Goal: Task Accomplishment & Management: Use online tool/utility

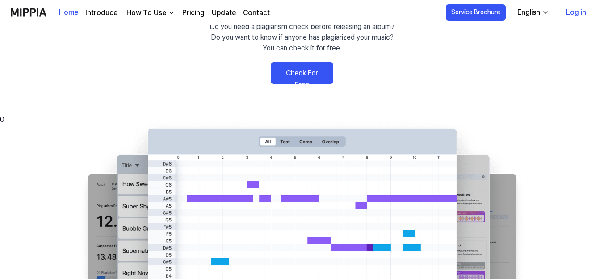
scroll to position [45, 0]
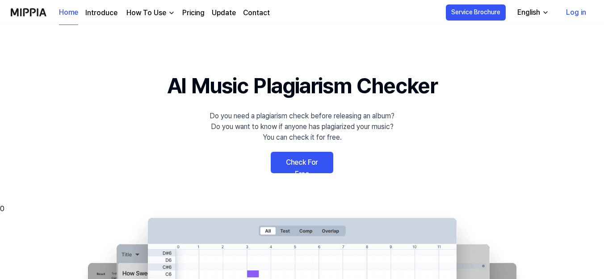
click at [299, 152] on link "Check For Free" at bounding box center [302, 162] width 63 height 21
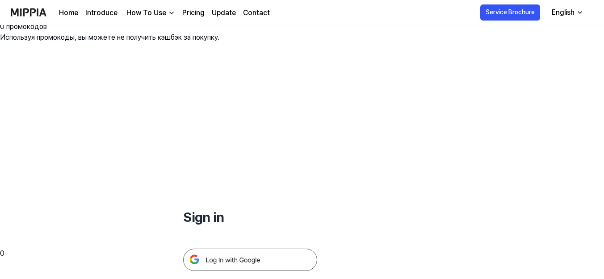
scroll to position [45, 0]
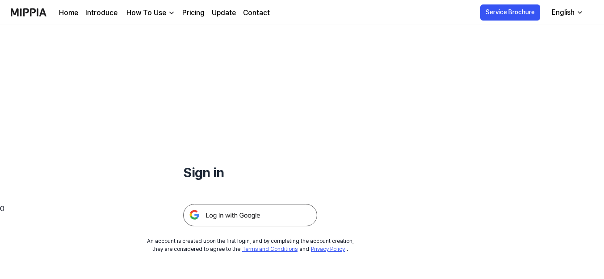
click at [271, 204] on img at bounding box center [250, 215] width 134 height 22
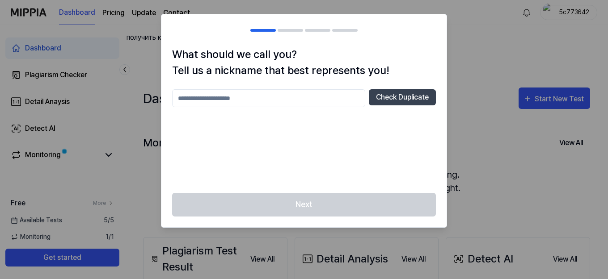
click at [310, 100] on input "text" at bounding box center [268, 98] width 193 height 18
drag, startPoint x: 298, startPoint y: 100, endPoint x: 72, endPoint y: 100, distance: 226.5
click at [72, 100] on body "0 Мы нашли для undefined 0 промокодов Используя промокоды, вы можете не получит…" at bounding box center [304, 139] width 608 height 279
type input "******"
click at [383, 92] on button "Check Duplicate" at bounding box center [402, 97] width 67 height 16
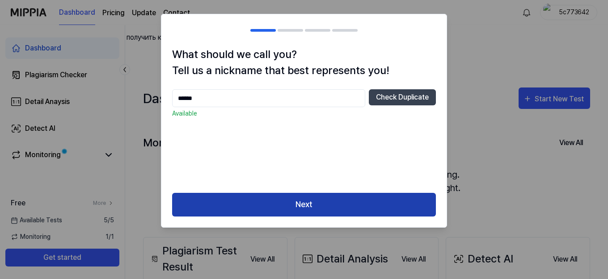
click at [315, 204] on button "Next" at bounding box center [304, 205] width 264 height 24
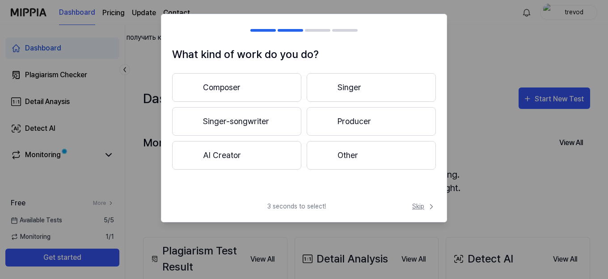
click at [413, 202] on span "Skip" at bounding box center [424, 206] width 24 height 9
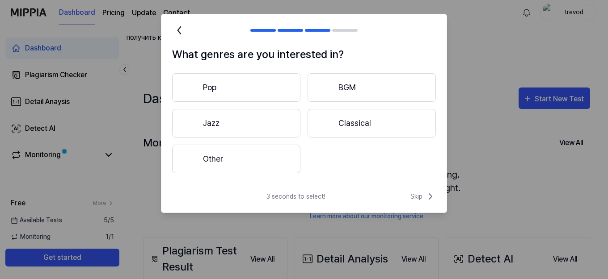
click at [285, 146] on button "Other" at bounding box center [236, 159] width 128 height 29
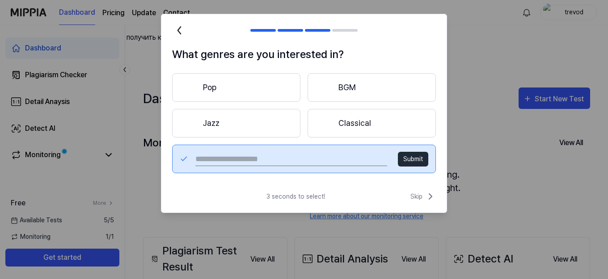
click at [317, 159] on input "text" at bounding box center [291, 159] width 192 height 14
type input "****"
click at [402, 163] on button "Submit" at bounding box center [413, 159] width 30 height 15
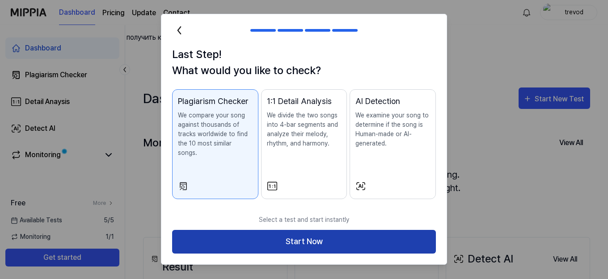
click at [309, 237] on button "Start Now" at bounding box center [304, 242] width 264 height 24
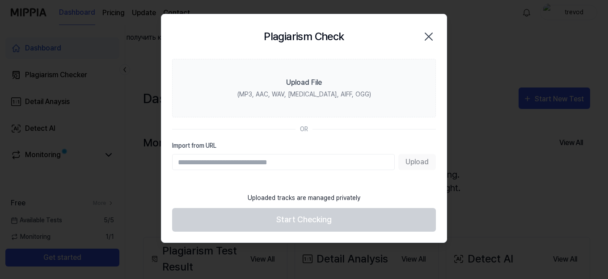
click at [335, 162] on input "Import from URL" at bounding box center [283, 162] width 222 height 16
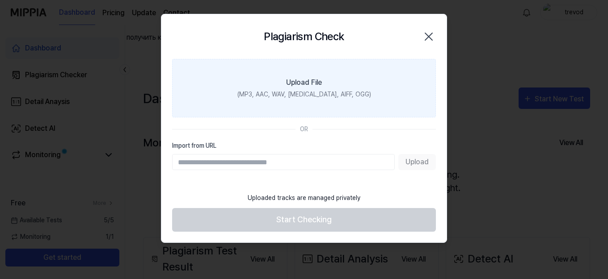
click at [318, 84] on div "Upload File" at bounding box center [304, 82] width 36 height 11
click at [0, 0] on input "Upload File (MP3, AAC, WAV, FLAC, AIFF, OGG)" at bounding box center [0, 0] width 0 height 0
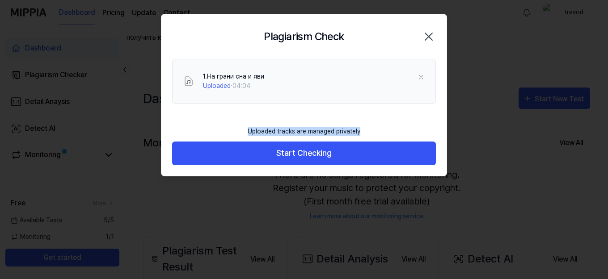
drag, startPoint x: 255, startPoint y: 130, endPoint x: 368, endPoint y: 131, distance: 112.6
click at [368, 132] on footer "Uploaded tracks are managed privately Start Checking" at bounding box center [304, 144] width 264 height 44
copy div "Uploaded tracks are managed privately"
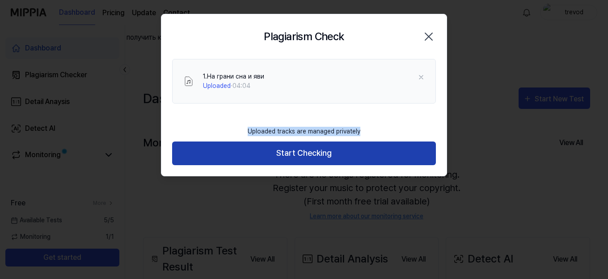
click at [316, 154] on button "Start Checking" at bounding box center [304, 154] width 264 height 24
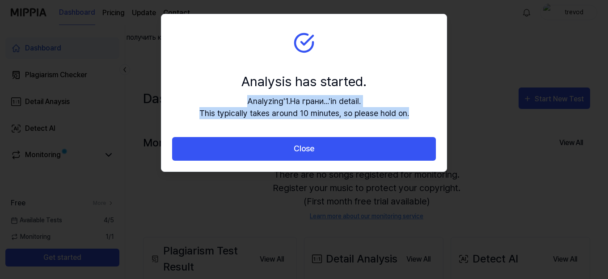
drag, startPoint x: 242, startPoint y: 101, endPoint x: 414, endPoint y: 116, distance: 172.6
click at [414, 116] on section "Analysis has started. Analyzing ' 1.На грани... ' in detail. This typically tak…" at bounding box center [303, 75] width 285 height 123
copy div "Analyzing ' 1.На грани... ' in detail. This typically takes around 10 minutes, …"
click at [261, 94] on div "Analysis has started. Analyzing ' 1.На грани... ' in detail. This typically tak…" at bounding box center [304, 95] width 210 height 48
drag, startPoint x: 243, startPoint y: 105, endPoint x: 411, endPoint y: 121, distance: 168.7
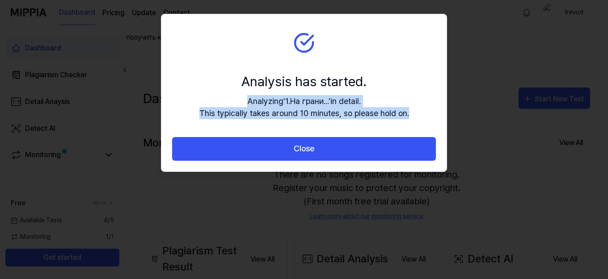
click at [411, 121] on section "Analysis has started. Analyzing ' 1.На грани... ' in detail. This typically tak…" at bounding box center [303, 75] width 285 height 123
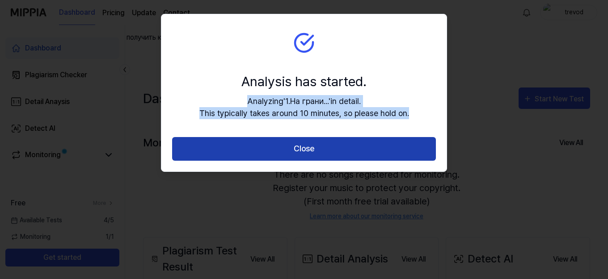
click at [358, 142] on button "Close" at bounding box center [304, 149] width 264 height 24
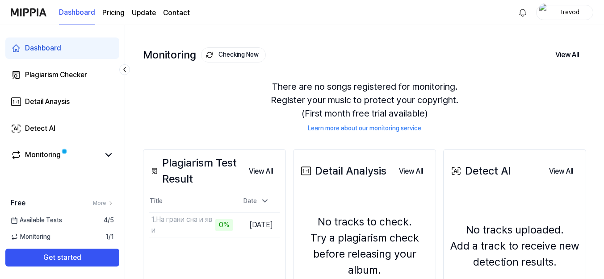
scroll to position [133, 0]
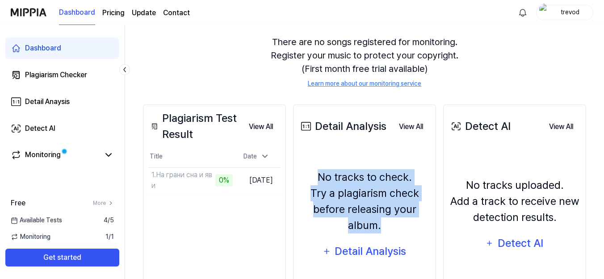
drag, startPoint x: 360, startPoint y: 125, endPoint x: 389, endPoint y: 172, distance: 54.8
click at [389, 172] on div "No tracks to check. Try a plagiarism check before releasing your album." at bounding box center [364, 201] width 131 height 64
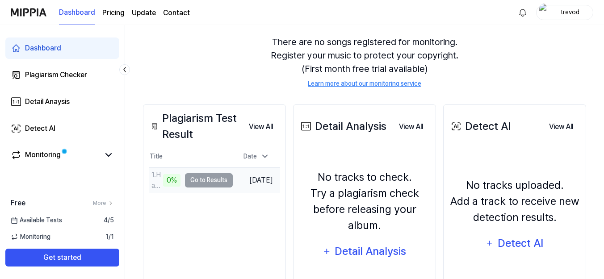
click at [214, 168] on td "1.На грани сна и яви 0% Go to Results" at bounding box center [191, 180] width 84 height 25
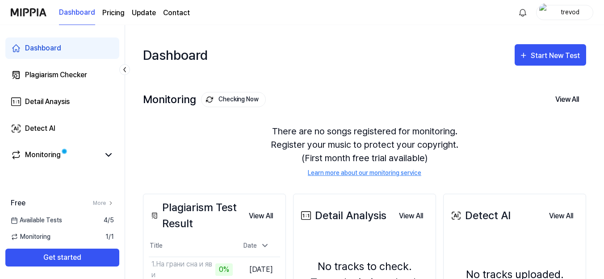
scroll to position [0, 0]
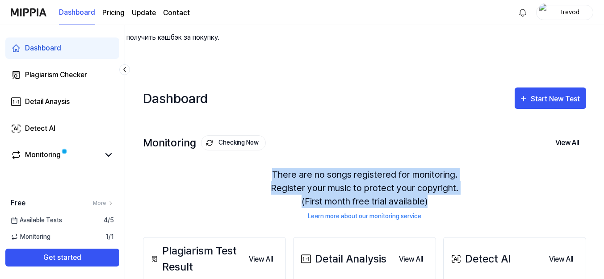
drag, startPoint x: 277, startPoint y: 120, endPoint x: 434, endPoint y: 149, distance: 159.0
click at [434, 157] on div "There are no songs registered for monitoring. Register your music to protect yo…" at bounding box center [364, 194] width 443 height 75
copy div "There are no songs registered for monitoring. Register your music to protect yo…"
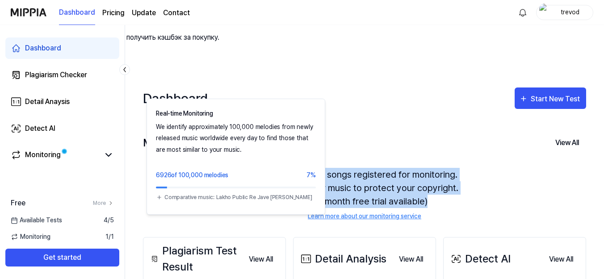
click at [234, 135] on button "Checking Now" at bounding box center [233, 142] width 65 height 15
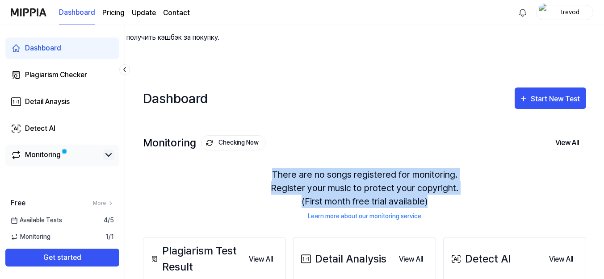
click at [105, 154] on icon at bounding box center [108, 155] width 11 height 11
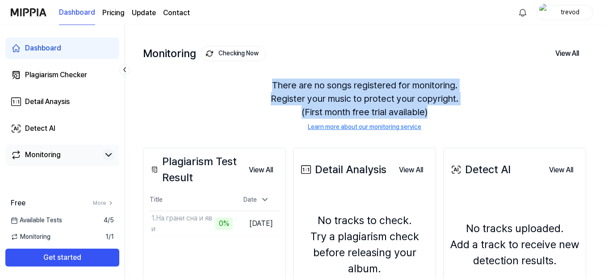
scroll to position [45, 0]
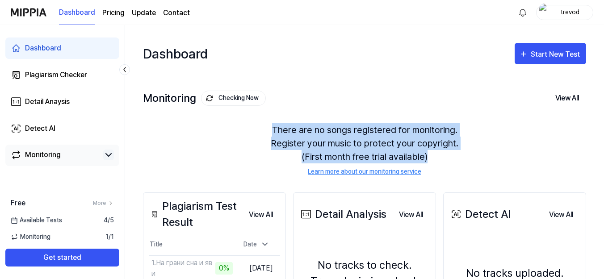
click at [351, 167] on link "Learn more about our monitoring service" at bounding box center [364, 171] width 113 height 9
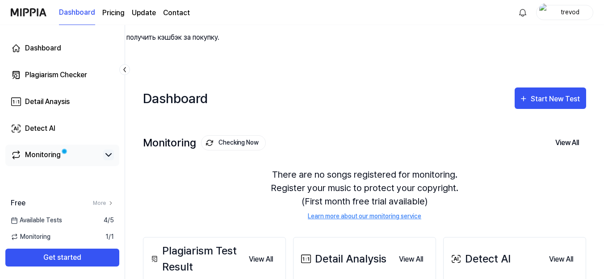
click at [109, 154] on icon at bounding box center [108, 155] width 11 height 11
drag, startPoint x: 231, startPoint y: 89, endPoint x: 222, endPoint y: 103, distance: 17.0
click at [216, 118] on div "Monitoring Checking Now View All Monitoring There are no songs registered for m…" at bounding box center [364, 168] width 443 height 101
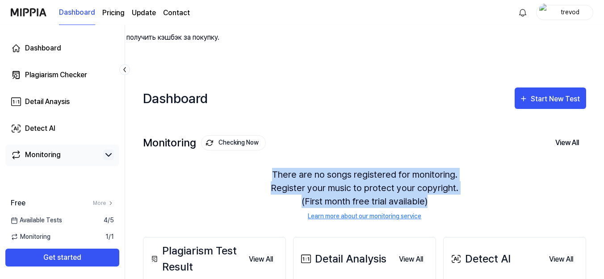
drag, startPoint x: 271, startPoint y: 118, endPoint x: 434, endPoint y: 145, distance: 164.8
click at [434, 157] on div "There are no songs registered for monitoring. Register your music to protect yo…" at bounding box center [364, 194] width 443 height 75
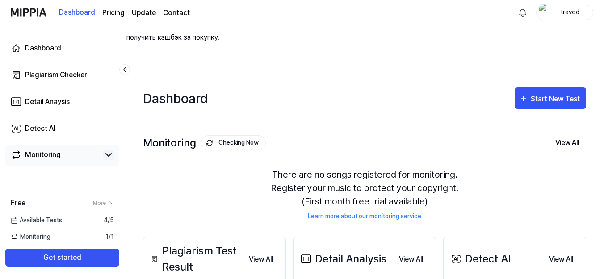
drag, startPoint x: 531, startPoint y: 43, endPoint x: 306, endPoint y: 43, distance: 225.6
click at [306, 79] on div "Dashboard Start New Test" at bounding box center [364, 98] width 443 height 39
click at [57, 155] on div "Monitoring" at bounding box center [43, 155] width 36 height 11
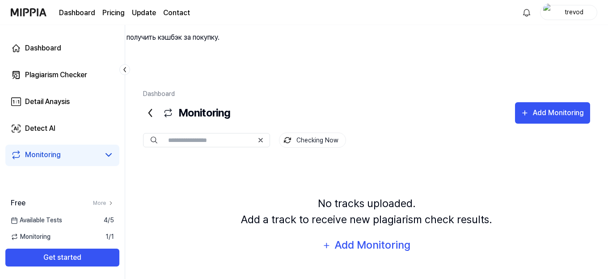
click at [147, 106] on icon at bounding box center [150, 113] width 14 height 14
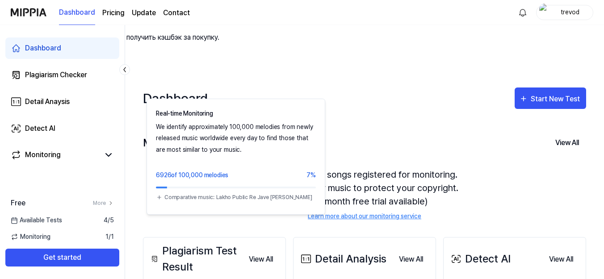
scroll to position [89, 0]
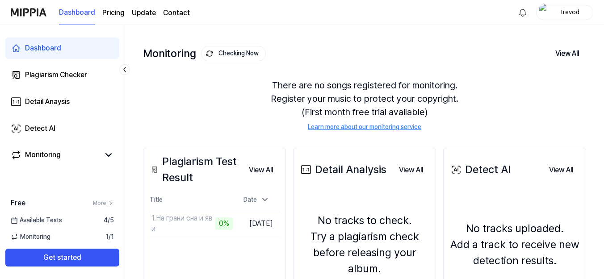
click at [201, 154] on div "Plagiarism Test Result" at bounding box center [195, 170] width 93 height 32
click at [262, 161] on button "View All" at bounding box center [261, 170] width 38 height 18
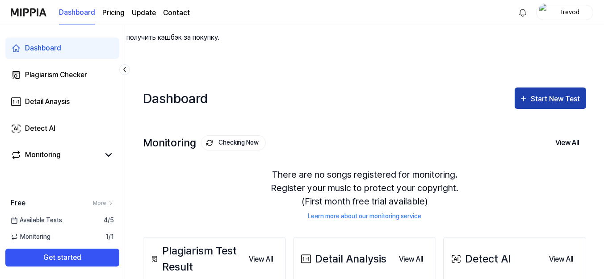
click at [556, 93] on div "Start New Test" at bounding box center [556, 99] width 51 height 12
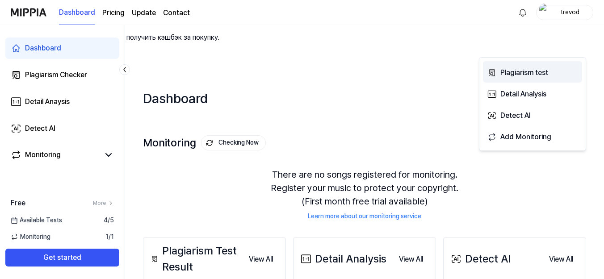
click at [538, 73] on div "Plagiarism test" at bounding box center [539, 73] width 78 height 12
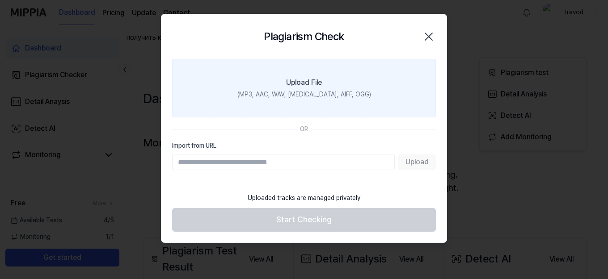
click at [322, 85] on div "Upload File" at bounding box center [304, 82] width 36 height 11
click at [0, 0] on input "Upload File (MP3, AAC, WAV, FLAC, AIFF, OGG)" at bounding box center [0, 0] width 0 height 0
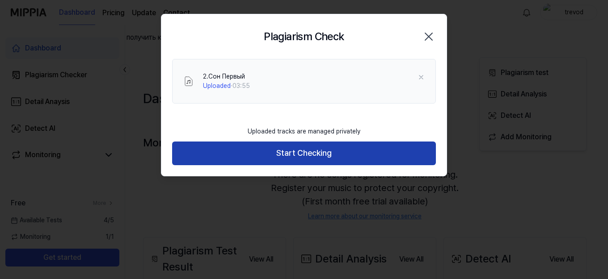
click at [307, 156] on button "Start Checking" at bounding box center [304, 154] width 264 height 24
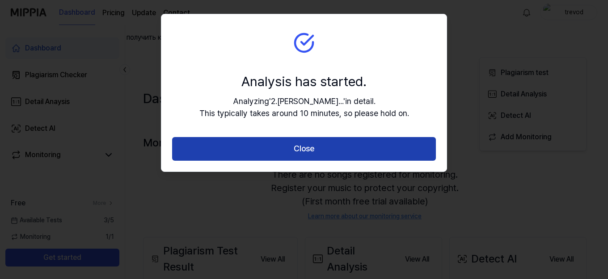
click at [321, 147] on button "Close" at bounding box center [304, 149] width 264 height 24
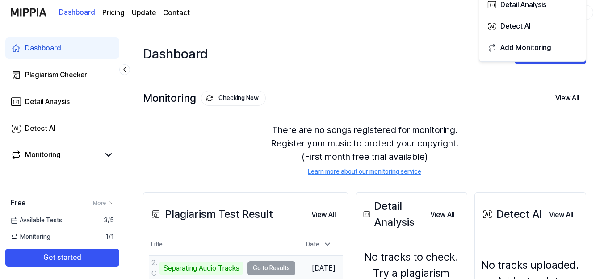
scroll to position [89, 0]
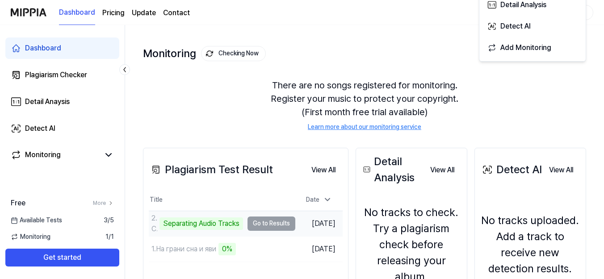
click at [230, 211] on td "2.Сон Первый Separating Audio Tracks Go to Results" at bounding box center [222, 223] width 147 height 25
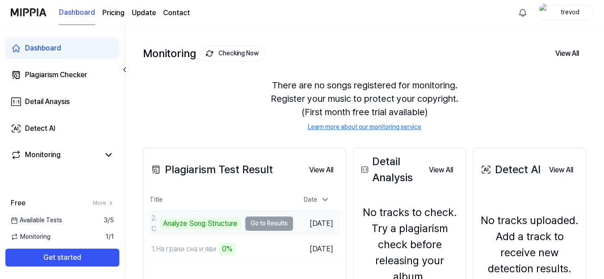
click at [175, 218] on div "Analyze Song Structure" at bounding box center [199, 224] width 81 height 13
click at [179, 218] on div "Analyze Song Structure" at bounding box center [199, 224] width 81 height 13
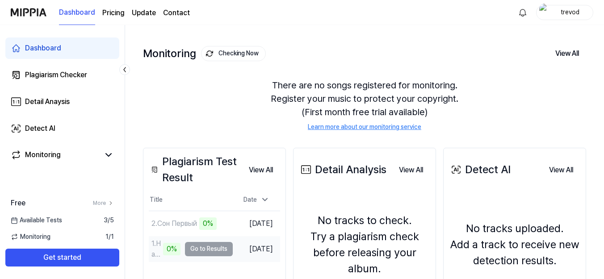
scroll to position [133, 0]
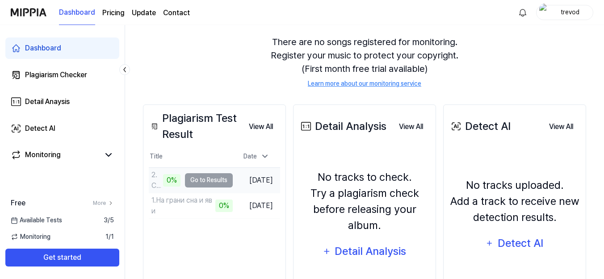
click at [203, 168] on td "2.Сон Первый 0% Go to Results" at bounding box center [191, 180] width 84 height 25
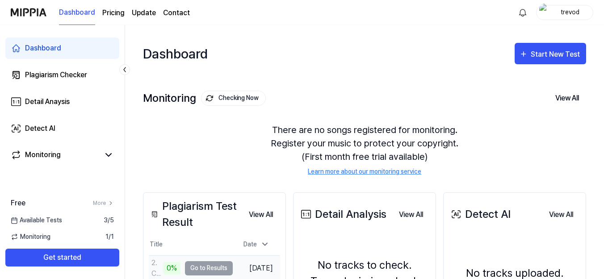
scroll to position [89, 0]
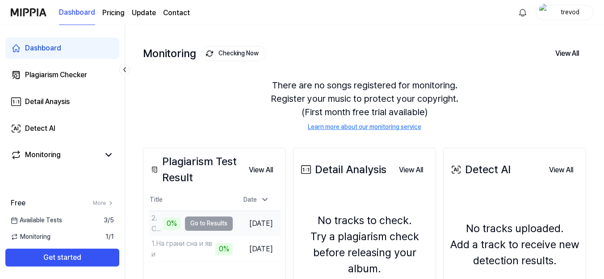
click at [153, 213] on div "2.Сон Первый" at bounding box center [155, 223] width 9 height 21
drag, startPoint x: 154, startPoint y: 183, endPoint x: 166, endPoint y: 152, distance: 33.1
click at [155, 218] on div "2.Сон Первый" at bounding box center [174, 223] width 46 height 11
click at [264, 199] on icon at bounding box center [265, 200] width 4 height 2
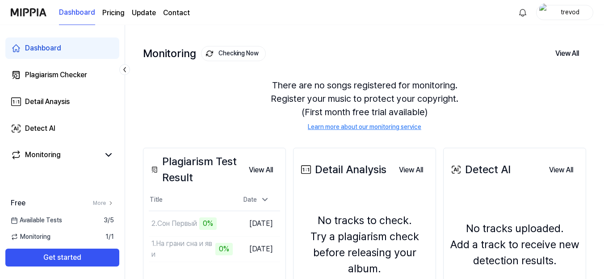
scroll to position [133, 0]
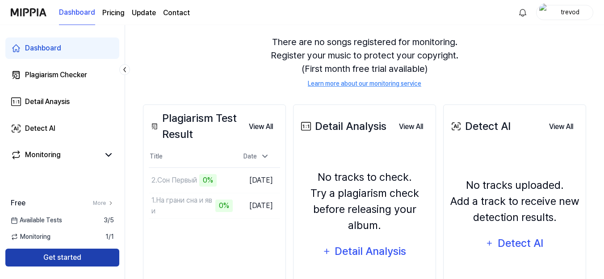
click at [85, 253] on button "Get started" at bounding box center [62, 258] width 114 height 18
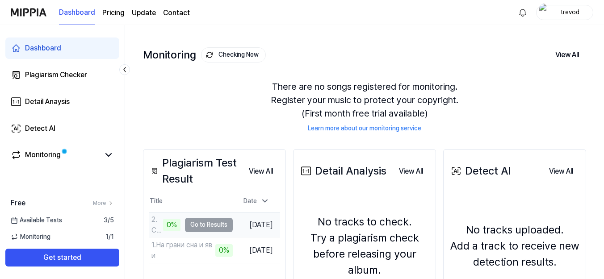
scroll to position [133, 0]
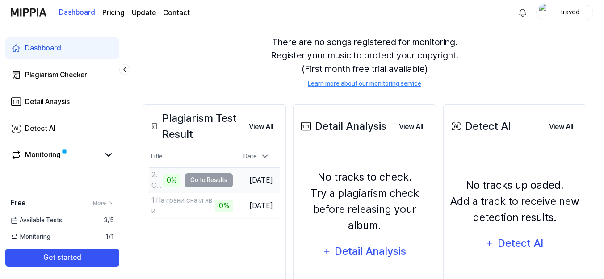
click at [211, 168] on td "2.Сон Первый 0% Go to Results" at bounding box center [191, 180] width 84 height 25
click at [51, 127] on div "Detect AI" at bounding box center [40, 128] width 30 height 11
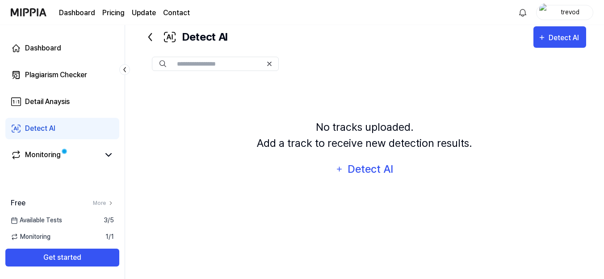
scroll to position [22, 0]
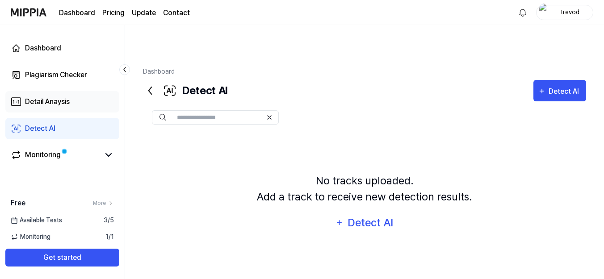
click at [40, 104] on div "Detail Anaysis" at bounding box center [47, 101] width 45 height 11
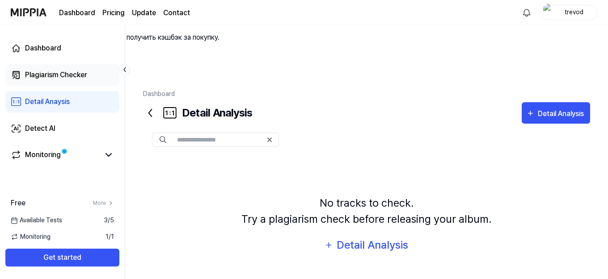
click at [42, 78] on div "Plagiarism Checker" at bounding box center [56, 75] width 62 height 11
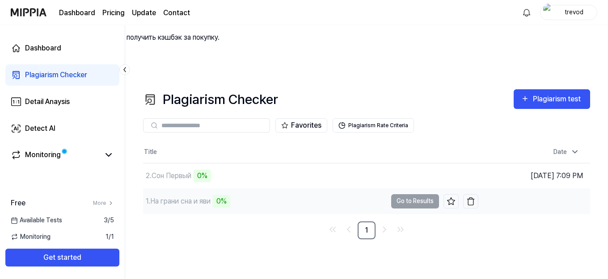
click at [412, 189] on td "1.На грани сна и яви 0% Go to Results" at bounding box center [310, 201] width 335 height 25
click at [406, 189] on td "1.На грани сна и яви 0% Go to Results" at bounding box center [310, 201] width 335 height 25
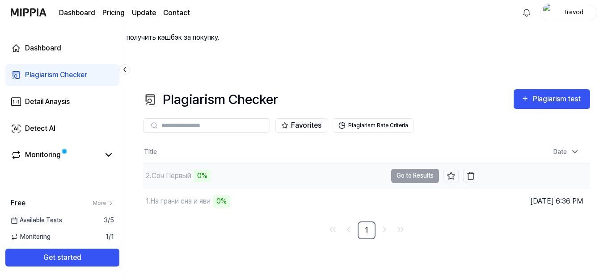
click at [207, 170] on div "0%" at bounding box center [201, 176] width 17 height 13
click at [147, 171] on div "2.Сон Первый" at bounding box center [169, 176] width 46 height 11
click at [46, 147] on div "Monitoring" at bounding box center [62, 155] width 114 height 21
click at [46, 154] on div "Monitoring" at bounding box center [43, 155] width 36 height 11
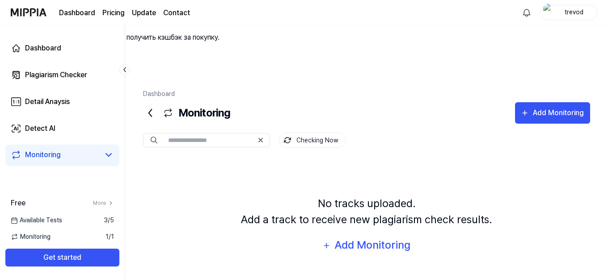
click at [41, 157] on div "Monitoring" at bounding box center [43, 155] width 36 height 11
click at [45, 129] on div "Detect AI" at bounding box center [40, 128] width 30 height 11
click at [57, 102] on div "Detail Anaysis" at bounding box center [47, 101] width 45 height 11
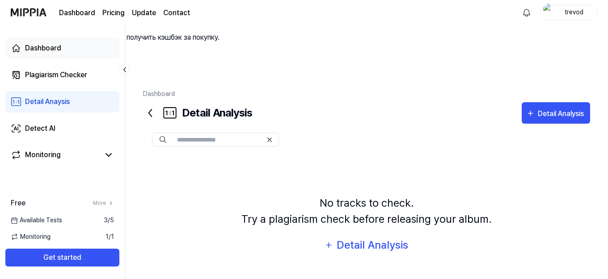
click at [45, 53] on div "Dashboard" at bounding box center [43, 48] width 36 height 11
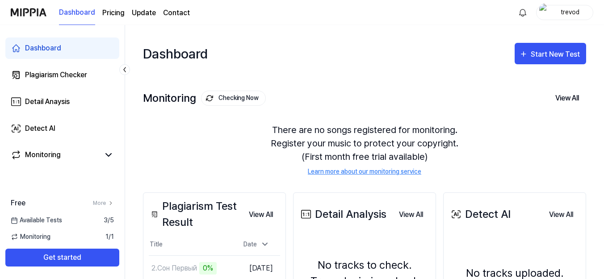
scroll to position [89, 0]
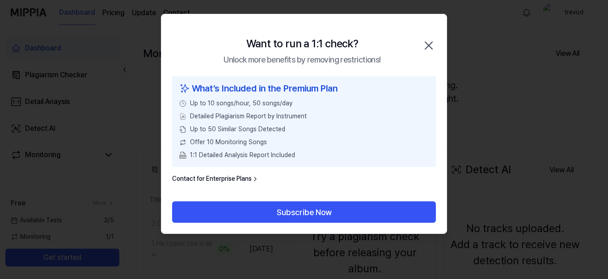
click at [431, 45] on icon "button" at bounding box center [428, 45] width 14 height 14
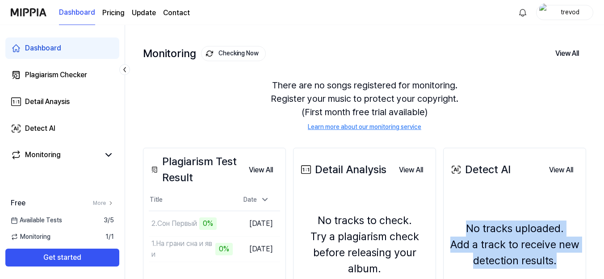
drag, startPoint x: 466, startPoint y: 174, endPoint x: 563, endPoint y: 213, distance: 104.8
click at [563, 221] on div "No tracks uploaded. Add a track to receive new detection results." at bounding box center [514, 245] width 131 height 48
copy div "No tracks uploaded. Add a track to receive new detection results."
click at [110, 200] on icon at bounding box center [111, 203] width 6 height 6
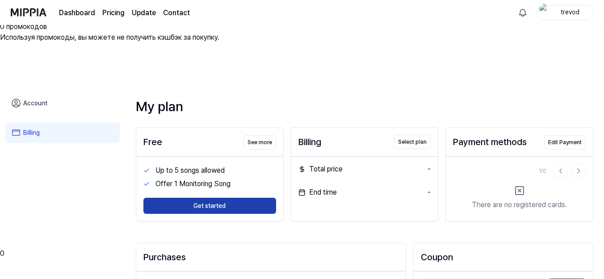
click at [209, 198] on button "Get started" at bounding box center [209, 206] width 133 height 16
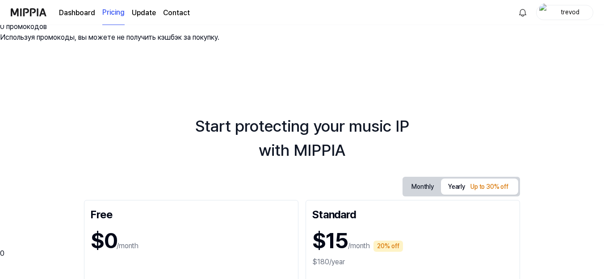
scroll to position [134, 0]
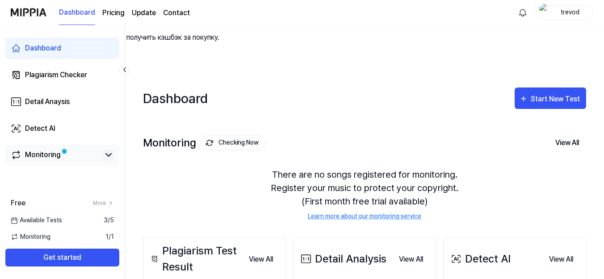
click at [109, 157] on icon at bounding box center [108, 155] width 11 height 11
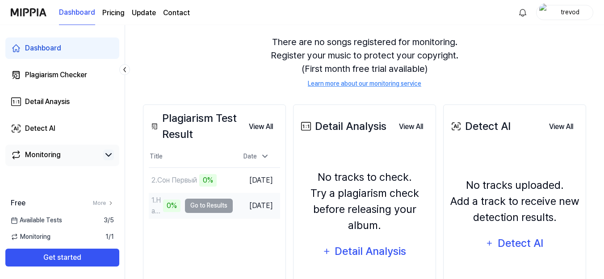
click at [220, 193] on td "1.На грани сна и яви 0% Go to Results" at bounding box center [191, 205] width 84 height 25
click at [217, 193] on td "1.На грани сна и яви 0% Go to Results" at bounding box center [191, 205] width 84 height 25
click at [262, 118] on button "View All" at bounding box center [261, 127] width 38 height 18
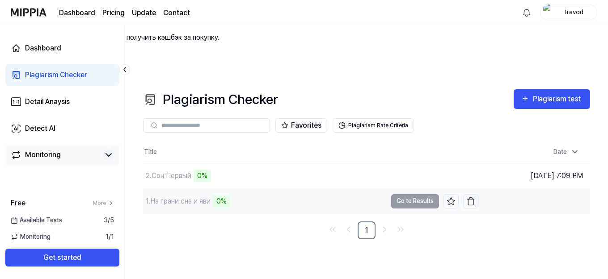
click at [423, 189] on td "1.На грани сна и яви 0% Go to Results" at bounding box center [310, 201] width 335 height 25
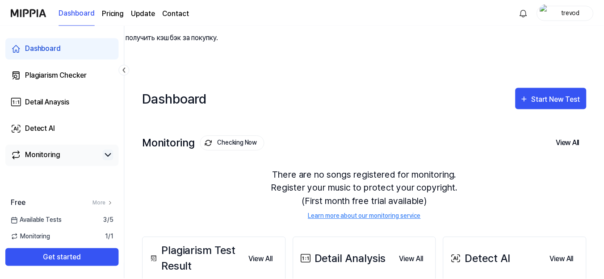
scroll to position [133, 0]
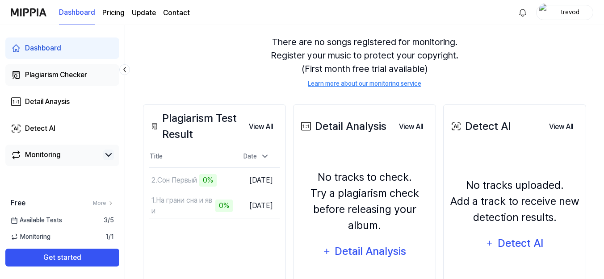
click at [79, 75] on div "Plagiarism Checker" at bounding box center [56, 75] width 62 height 11
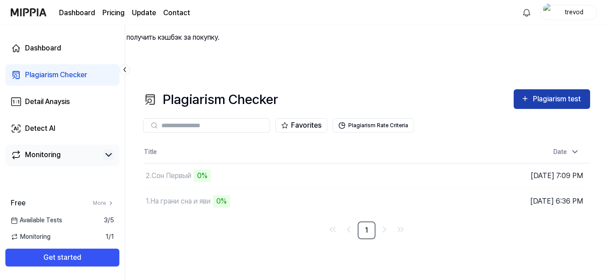
click at [549, 93] on div "Plagiarism test" at bounding box center [557, 99] width 50 height 12
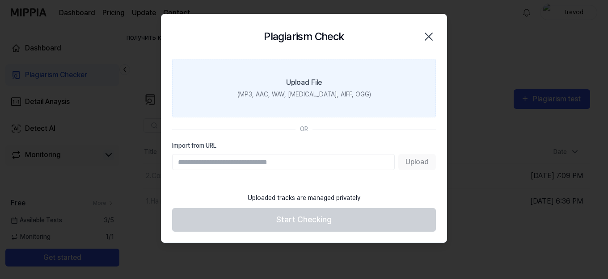
click at [318, 85] on div "Upload File" at bounding box center [304, 82] width 36 height 11
click at [0, 0] on input "Upload File (MP3, AAC, WAV, FLAC, AIFF, OGG)" at bounding box center [0, 0] width 0 height 0
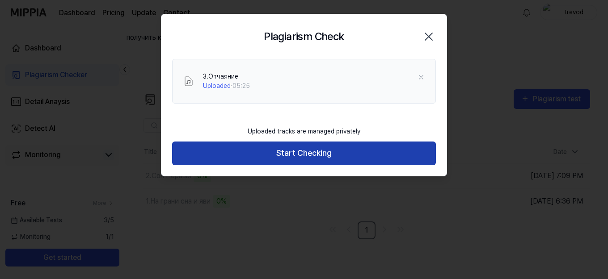
click at [287, 152] on button "Start Checking" at bounding box center [304, 154] width 264 height 24
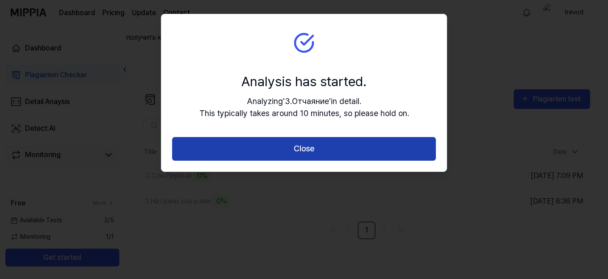
click at [311, 140] on button "Close" at bounding box center [304, 149] width 264 height 24
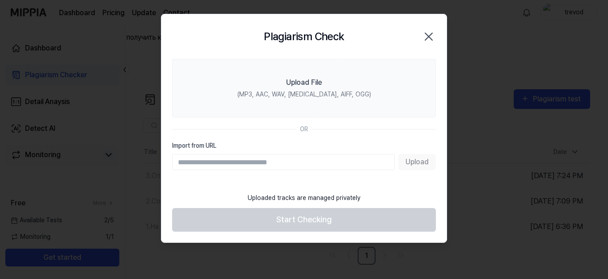
click at [305, 150] on label "Import from URL" at bounding box center [304, 145] width 264 height 9
click at [305, 154] on input "Import from URL" at bounding box center [283, 162] width 222 height 16
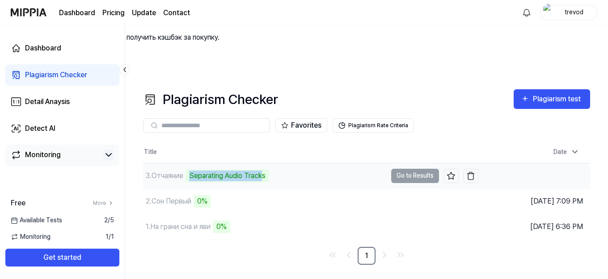
drag, startPoint x: 222, startPoint y: 116, endPoint x: 263, endPoint y: 128, distance: 42.8
click at [263, 170] on div "Separating Audio Tracks" at bounding box center [227, 176] width 84 height 13
copy div "Separating Audio Track"
click at [287, 163] on div "3.Отчаяние Separating Audio Tracks" at bounding box center [264, 175] width 243 height 25
drag, startPoint x: 220, startPoint y: 115, endPoint x: 271, endPoint y: 127, distance: 51.9
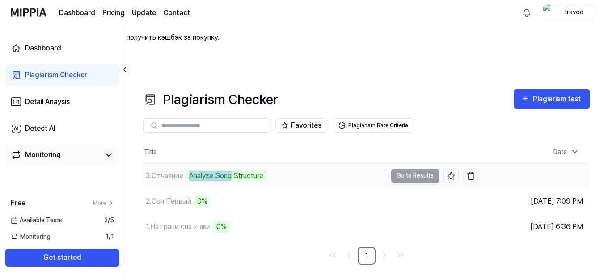
click at [271, 163] on div "3.Отчаяние Analyze Song Structure" at bounding box center [264, 175] width 243 height 25
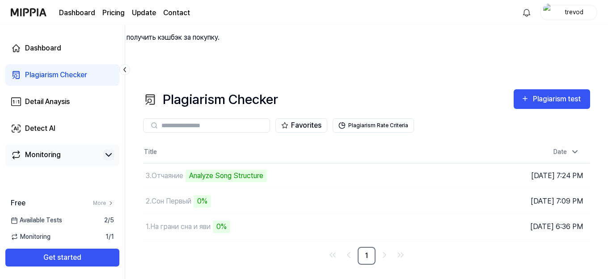
click at [253, 247] on nav "1" at bounding box center [366, 256] width 447 height 18
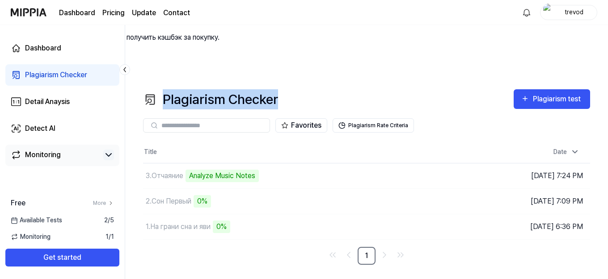
drag, startPoint x: 284, startPoint y: 46, endPoint x: 166, endPoint y: 43, distance: 117.5
click at [166, 89] on div "Plagiarism Checker Plagiarism test" at bounding box center [366, 99] width 447 height 20
copy div "Plagiarism Checker"
click at [542, 93] on div "Plagiarism test" at bounding box center [557, 99] width 50 height 12
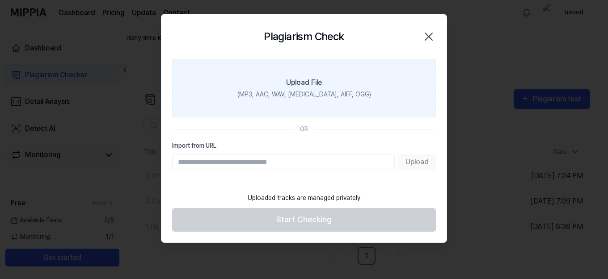
click at [307, 85] on div "Upload File" at bounding box center [304, 82] width 36 height 11
click at [0, 0] on input "Upload File (MP3, AAC, WAV, FLAC, AIFF, OGG)" at bounding box center [0, 0] width 0 height 0
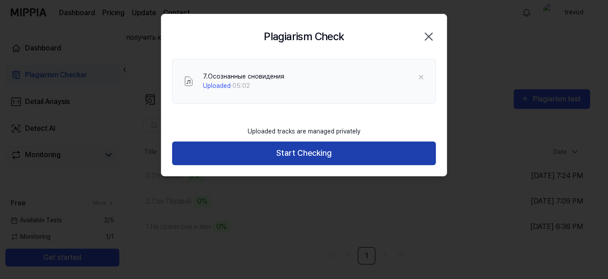
click at [319, 147] on button "Start Checking" at bounding box center [304, 154] width 264 height 24
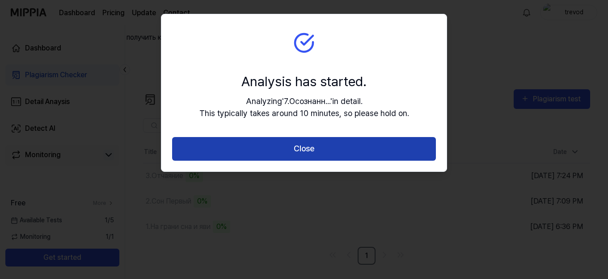
click at [314, 152] on button "Close" at bounding box center [304, 149] width 264 height 24
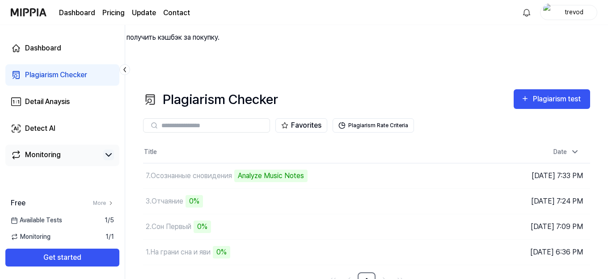
drag, startPoint x: 218, startPoint y: 197, endPoint x: 254, endPoint y: 224, distance: 45.0
click at [254, 272] on nav "1" at bounding box center [366, 281] width 447 height 18
click at [107, 155] on icon at bounding box center [108, 155] width 5 height 3
click at [113, 154] on icon at bounding box center [108, 155] width 11 height 11
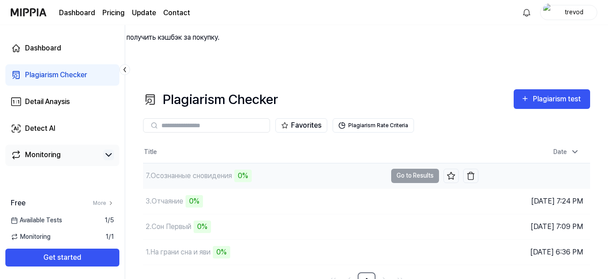
click at [402, 163] on td "7.Осознанные сновидения 0% Go to Results" at bounding box center [310, 175] width 335 height 25
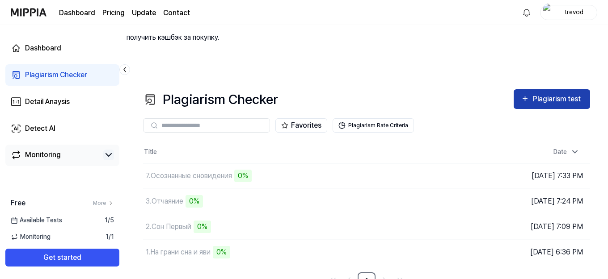
click at [568, 93] on div "Plagiarism test" at bounding box center [557, 99] width 50 height 12
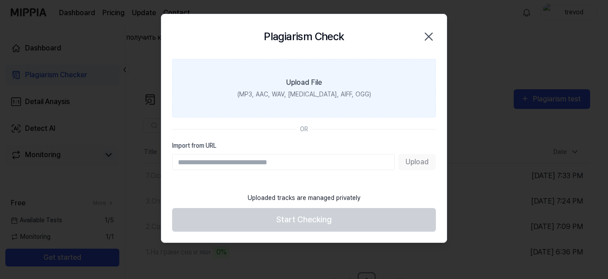
click at [300, 85] on div "Upload File" at bounding box center [304, 82] width 36 height 11
click at [0, 0] on input "Upload File (MP3, AAC, WAV, FLAC, AIFF, OGG)" at bounding box center [0, 0] width 0 height 0
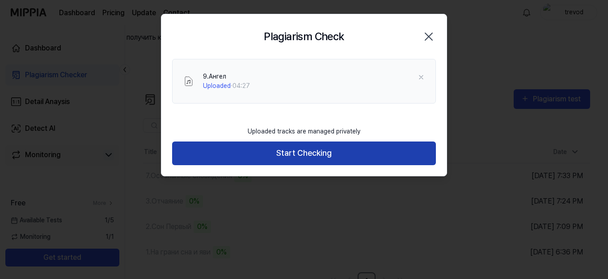
click at [308, 154] on button "Start Checking" at bounding box center [304, 154] width 264 height 24
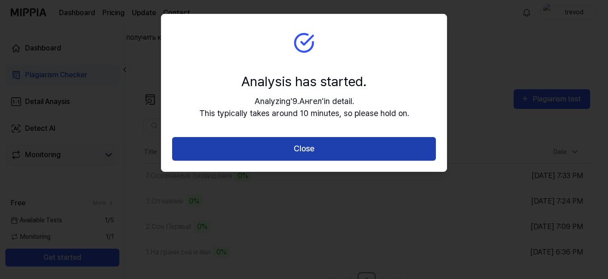
click at [313, 152] on button "Close" at bounding box center [304, 149] width 264 height 24
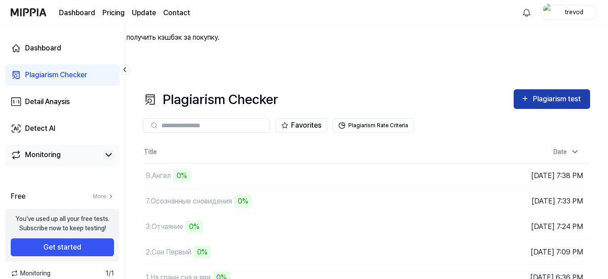
click at [528, 93] on div "Plagiarism test" at bounding box center [551, 99] width 62 height 12
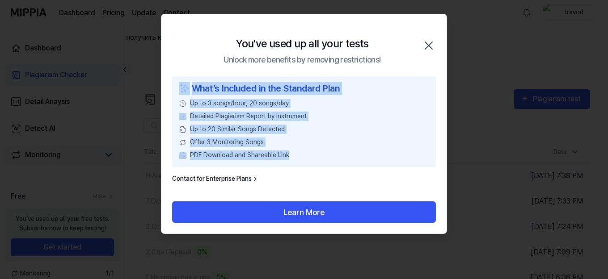
drag, startPoint x: 170, startPoint y: 85, endPoint x: 299, endPoint y: 160, distance: 149.1
click at [299, 160] on div "What’s Included in the Standard Plan Up to 3 songs/hour, 20 songs/day Detailed …" at bounding box center [303, 138] width 285 height 125
copy div "What’s Included in the Standard Plan Up to 3 songs/hour, 20 songs/day Detailed …"
click at [428, 44] on icon "button" at bounding box center [428, 45] width 14 height 14
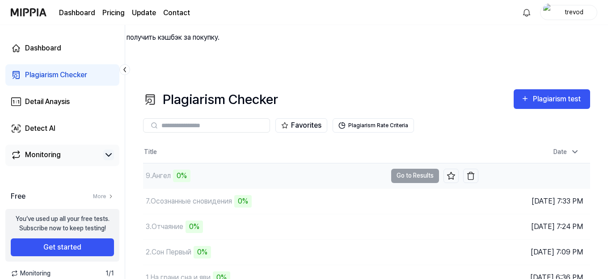
click at [420, 163] on td "9.Ангел 0% Go to Results" at bounding box center [310, 175] width 335 height 25
click at [537, 163] on td "Aug 22, 2025, 7:38 PM" at bounding box center [534, 175] width 112 height 25
click at [74, 99] on link "Detail Anaysis" at bounding box center [62, 101] width 114 height 21
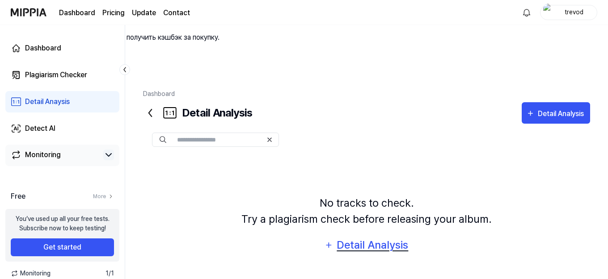
click at [374, 237] on div "Detail Analysis" at bounding box center [372, 245] width 73 height 17
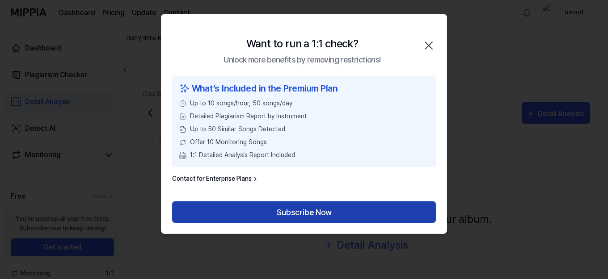
click at [326, 214] on button "Subscribe Now" at bounding box center [304, 211] width 264 height 21
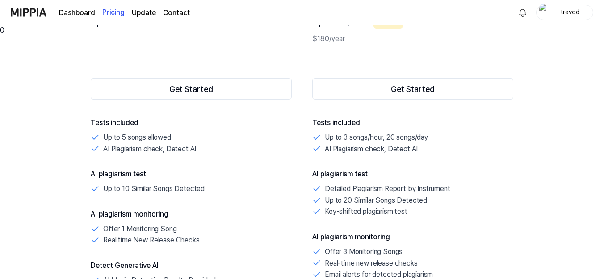
scroll to position [89, 0]
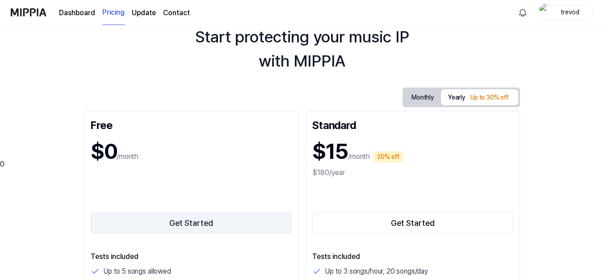
click at [197, 212] on button "Get Started" at bounding box center [191, 222] width 201 height 21
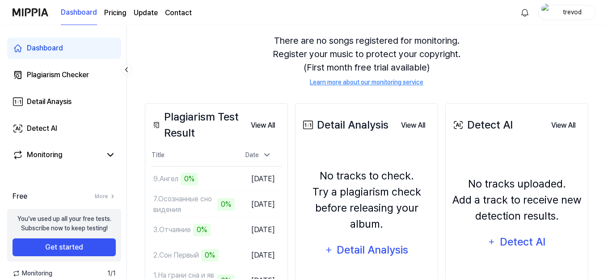
scroll to position [178, 0]
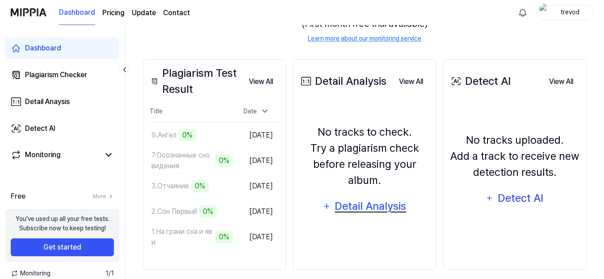
click at [350, 198] on div "Detail Analysis" at bounding box center [370, 206] width 73 height 17
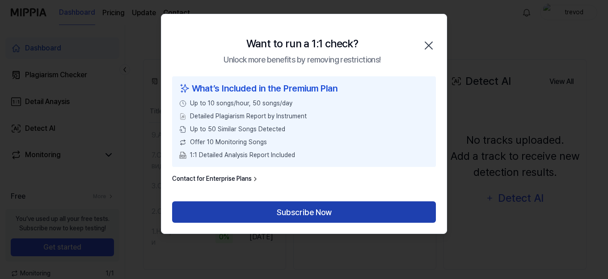
click at [301, 216] on button "Subscribe Now" at bounding box center [304, 211] width 264 height 21
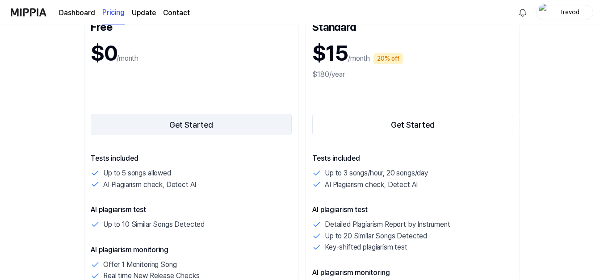
scroll to position [179, 0]
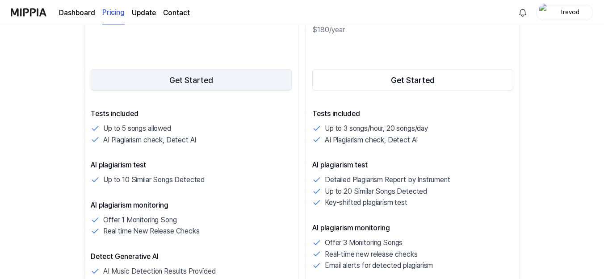
click at [197, 83] on button "Get Started" at bounding box center [191, 79] width 201 height 21
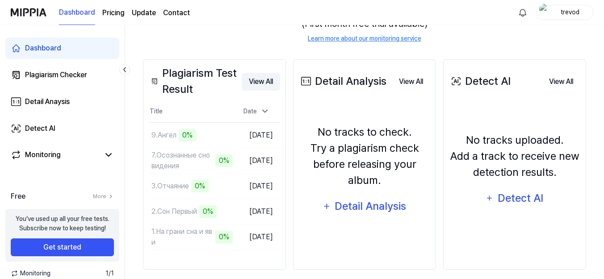
scroll to position [133, 0]
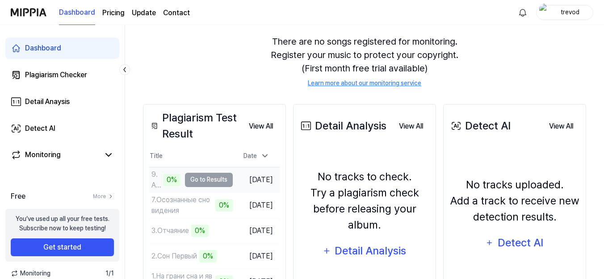
click at [169, 174] on div "0%" at bounding box center [171, 180] width 17 height 13
click at [216, 168] on td "9.Ангел 0% Go to Results" at bounding box center [191, 180] width 84 height 25
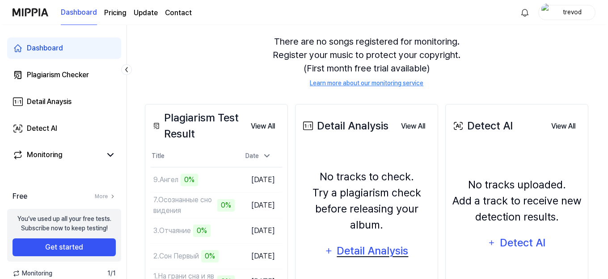
scroll to position [178, 0]
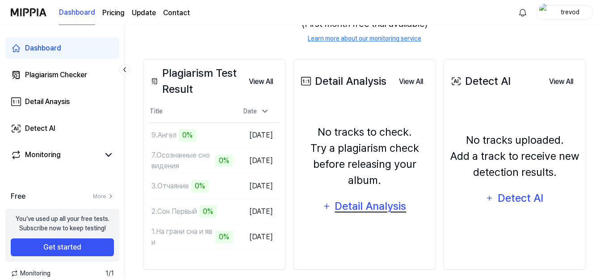
click at [354, 198] on div "Detail Analysis" at bounding box center [370, 206] width 73 height 17
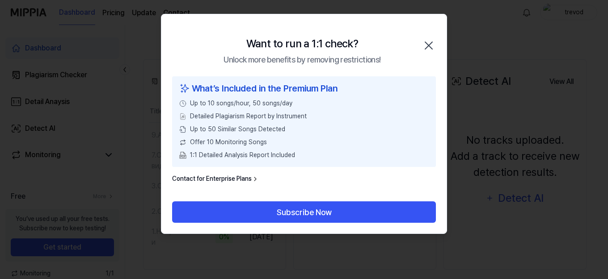
click at [254, 179] on link "Contact for Enterprise Plans" at bounding box center [215, 178] width 87 height 9
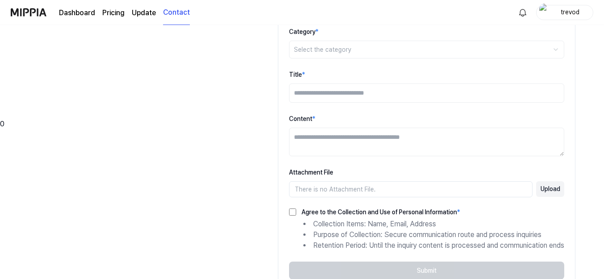
scroll to position [0, 0]
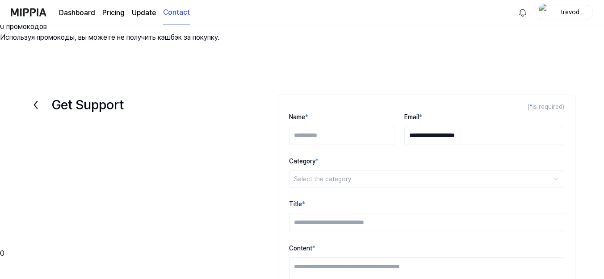
click at [332, 126] on input "Name *" at bounding box center [342, 135] width 106 height 19
type input "**********"
click at [324, 122] on html "**********" at bounding box center [302, 139] width 604 height 279
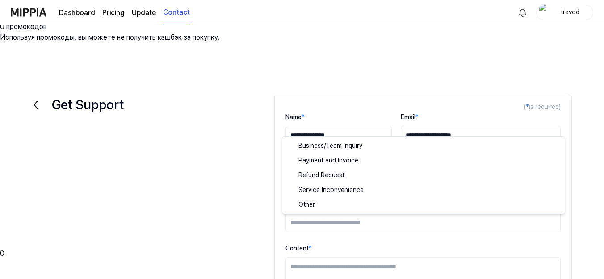
click at [258, 140] on html "**********" at bounding box center [302, 139] width 604 height 279
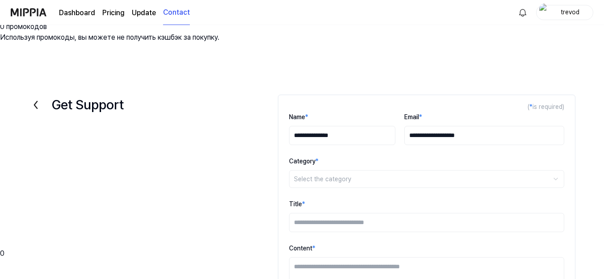
click at [343, 121] on html "**********" at bounding box center [302, 139] width 604 height 279
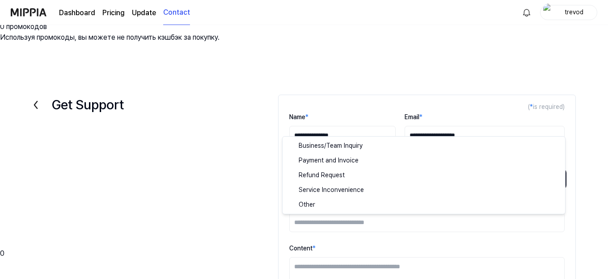
click at [215, 141] on html "**********" at bounding box center [304, 139] width 608 height 279
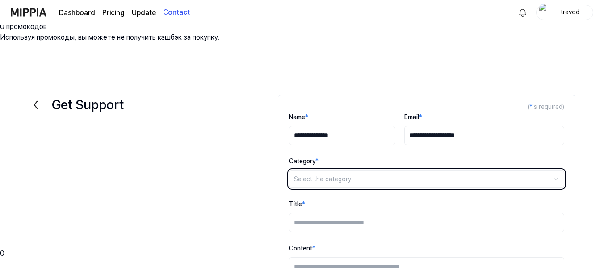
scroll to position [130, 0]
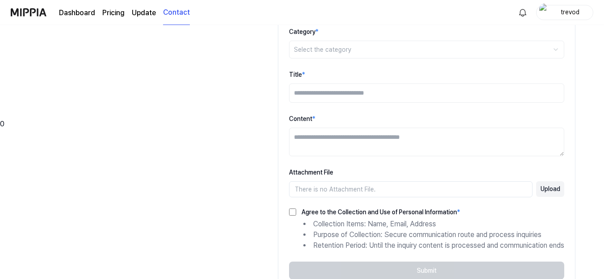
click at [289, 219] on ul "Collection Items: Name, Email, Address Purpose of Collection: Secure communicat…" at bounding box center [426, 235] width 275 height 32
click at [325, 181] on div "There is no Attachment File." at bounding box center [410, 189] width 243 height 16
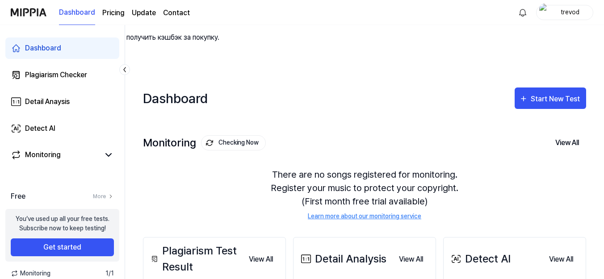
scroll to position [178, 0]
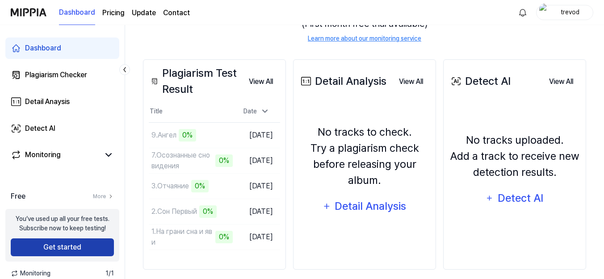
click at [72, 246] on button "Get started" at bounding box center [62, 248] width 103 height 18
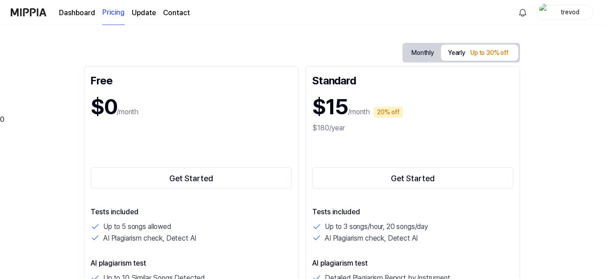
scroll to position [45, 0]
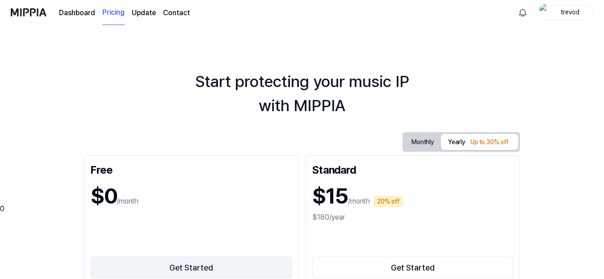
click at [182, 257] on button "Get Started" at bounding box center [191, 267] width 201 height 21
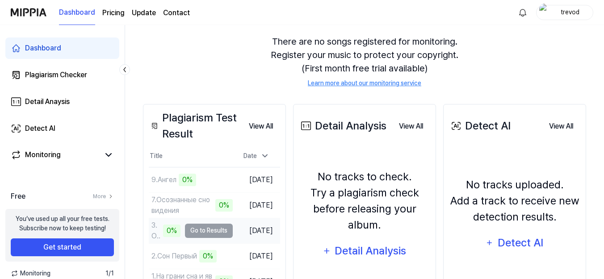
scroll to position [178, 0]
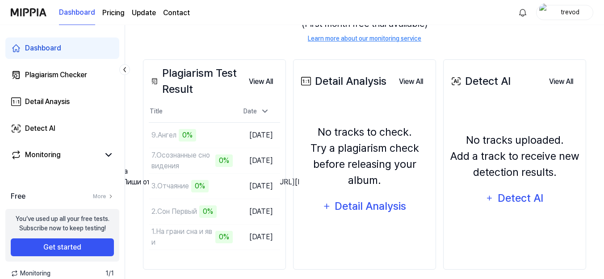
click at [92, 164] on span "Ожидайте... Осталось 2 сек." at bounding box center [46, 160] width 92 height 8
click at [152, 164] on link at bounding box center [152, 160] width 0 height 8
